Goal: Task Accomplishment & Management: Manage account settings

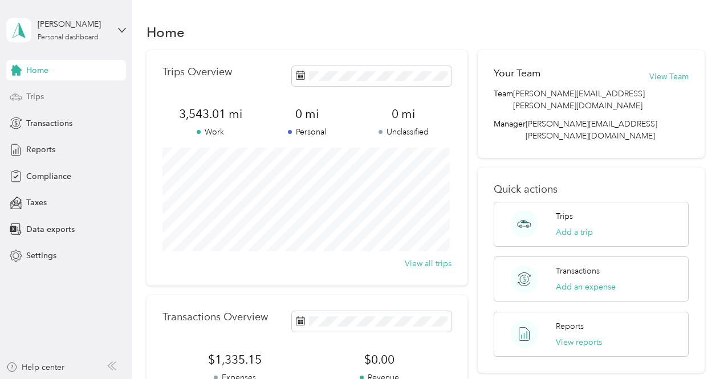
click at [35, 97] on span "Trips" at bounding box center [35, 97] width 18 height 12
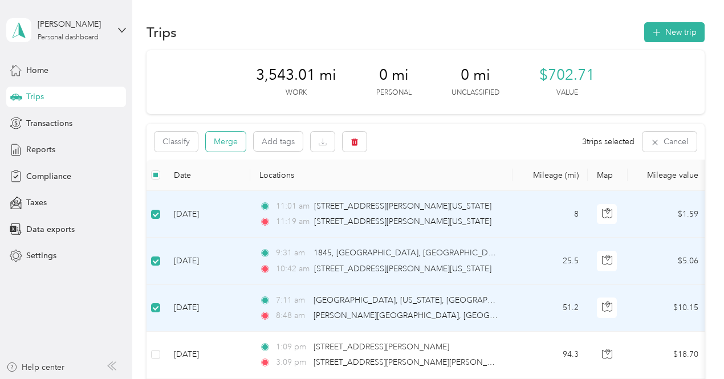
click at [224, 142] on button "Merge" at bounding box center [226, 142] width 40 height 20
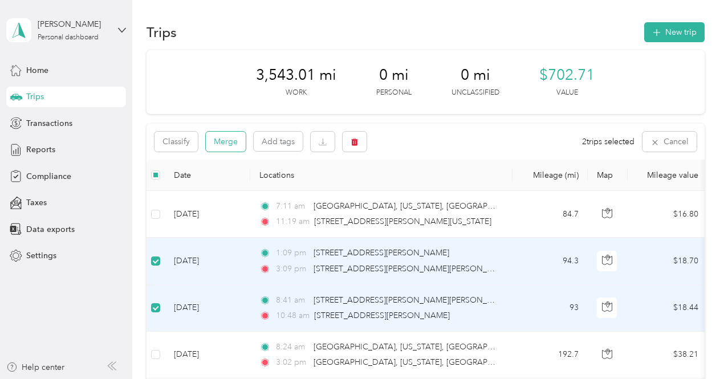
click at [220, 140] on button "Merge" at bounding box center [226, 142] width 40 height 20
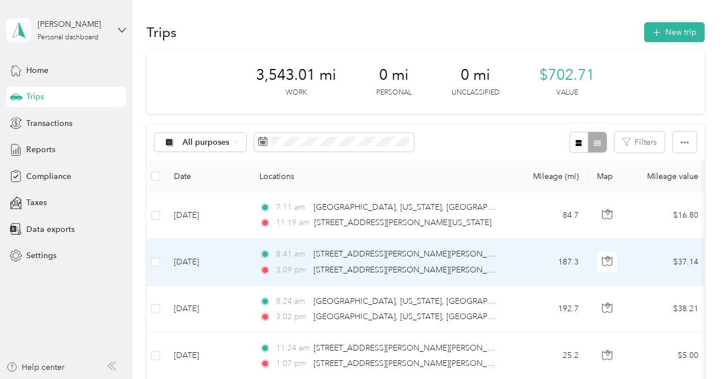
click at [490, 258] on div "8:41 am [STREET_ADDRESS][PERSON_NAME][PERSON_NAME]" at bounding box center [378, 254] width 239 height 13
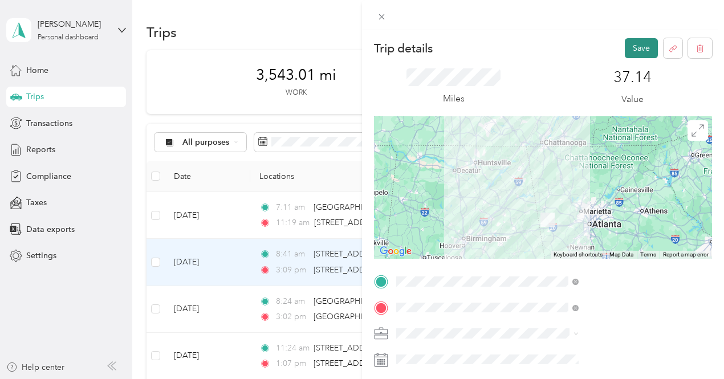
click at [626, 47] on button "Save" at bounding box center [640, 48] width 33 height 20
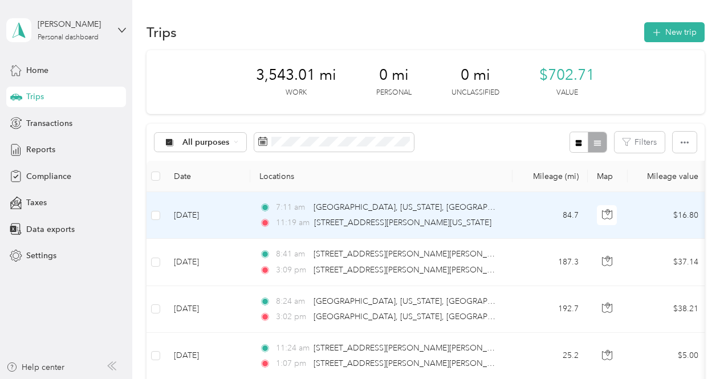
click at [525, 206] on td "84.7" at bounding box center [549, 215] width 75 height 47
click at [525, 378] on div at bounding box center [359, 379] width 718 height 0
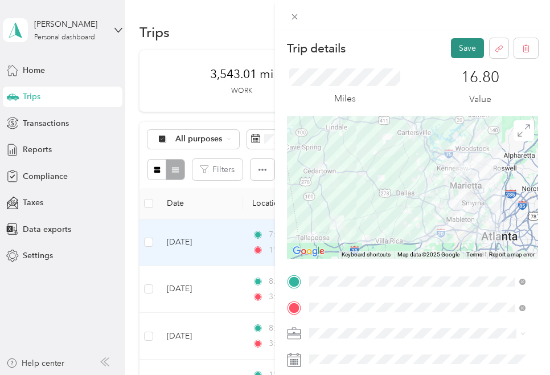
click at [455, 45] on button "Save" at bounding box center [467, 48] width 33 height 20
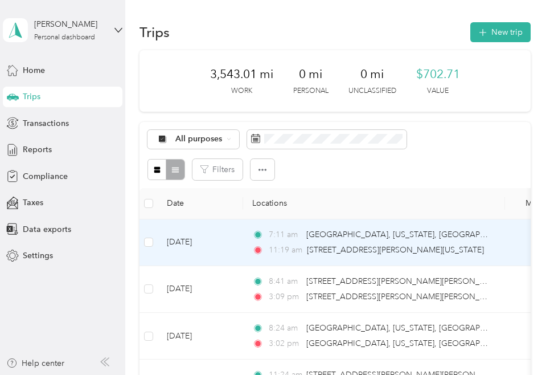
click at [508, 240] on td "84.7" at bounding box center [542, 242] width 75 height 47
click at [508, 375] on div "Trip details Save This trip cannot be edited because it is either under review,…" at bounding box center [272, 375] width 545 height 0
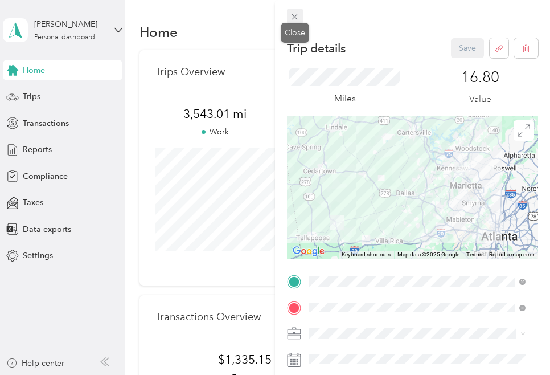
click at [291, 15] on icon at bounding box center [295, 17] width 10 height 10
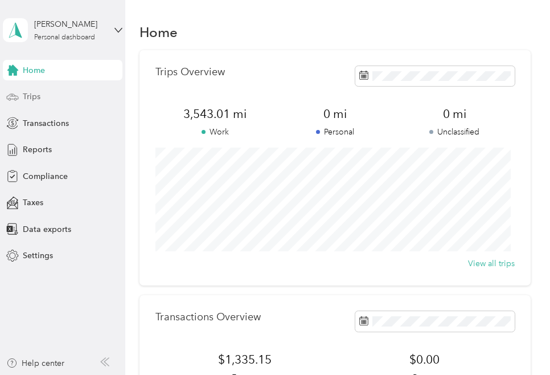
click at [34, 97] on span "Trips" at bounding box center [32, 97] width 18 height 12
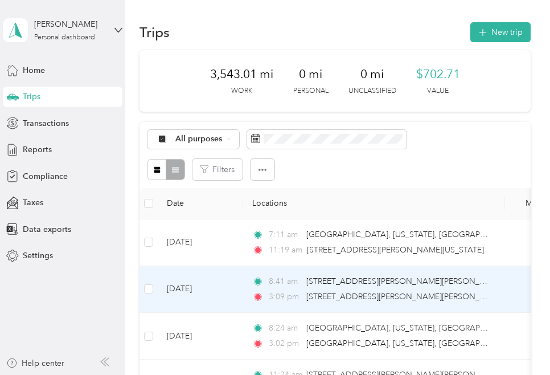
click at [450, 285] on div "8:41 am [STREET_ADDRESS][PERSON_NAME][PERSON_NAME]" at bounding box center [371, 281] width 239 height 13
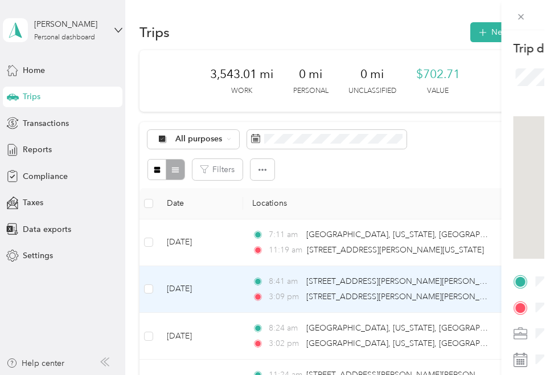
click at [450, 375] on div "Trip details Save This trip cannot be edited because it is either under review,…" at bounding box center [272, 375] width 545 height 0
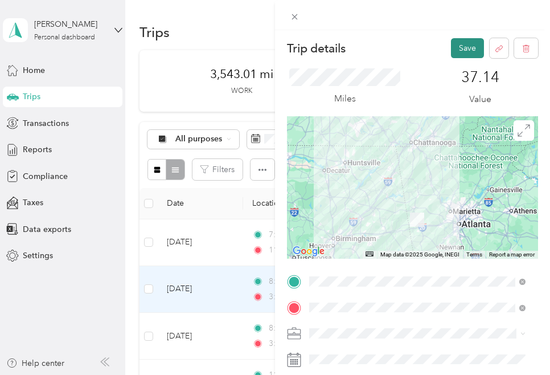
click at [459, 44] on button "Save" at bounding box center [467, 48] width 33 height 20
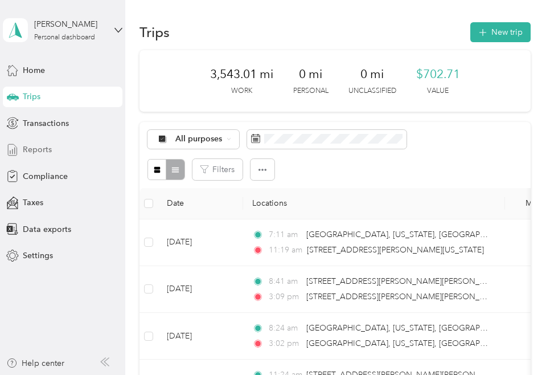
click at [33, 150] on span "Reports" at bounding box center [37, 150] width 29 height 12
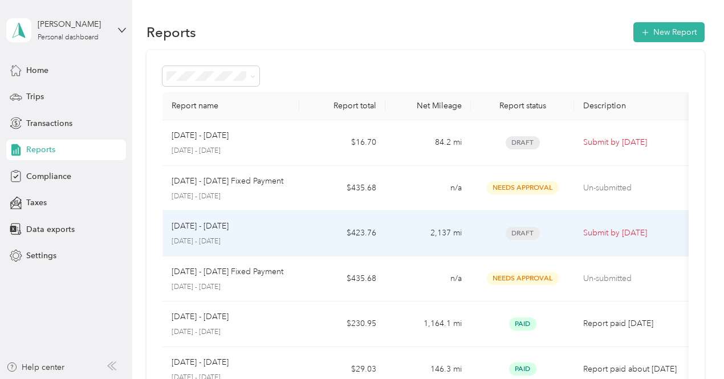
click at [288, 233] on div "[DATE] - [DATE] [DATE] - [DATE]" at bounding box center [231, 233] width 119 height 27
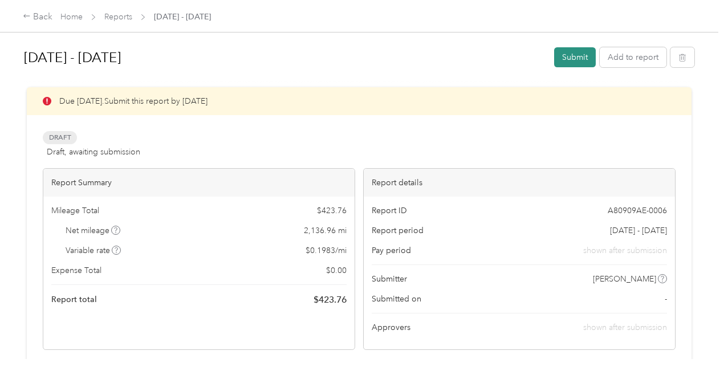
click at [574, 56] on button "Submit" at bounding box center [575, 57] width 42 height 20
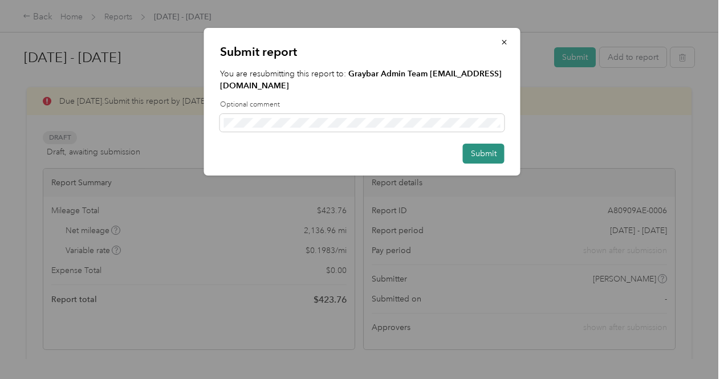
click at [485, 144] on button "Submit" at bounding box center [484, 154] width 42 height 20
